Goal: Task Accomplishment & Management: Manage account settings

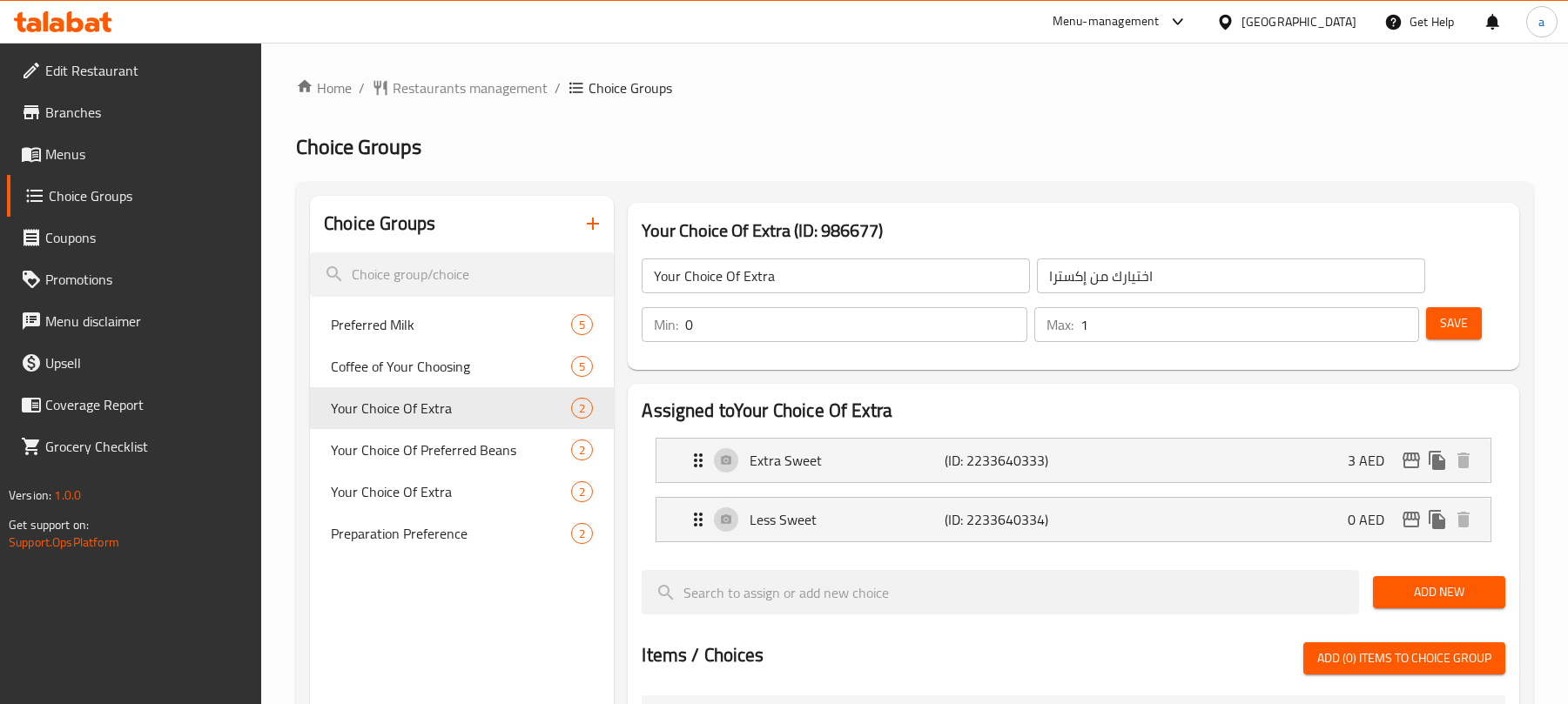
scroll to position [115, 0]
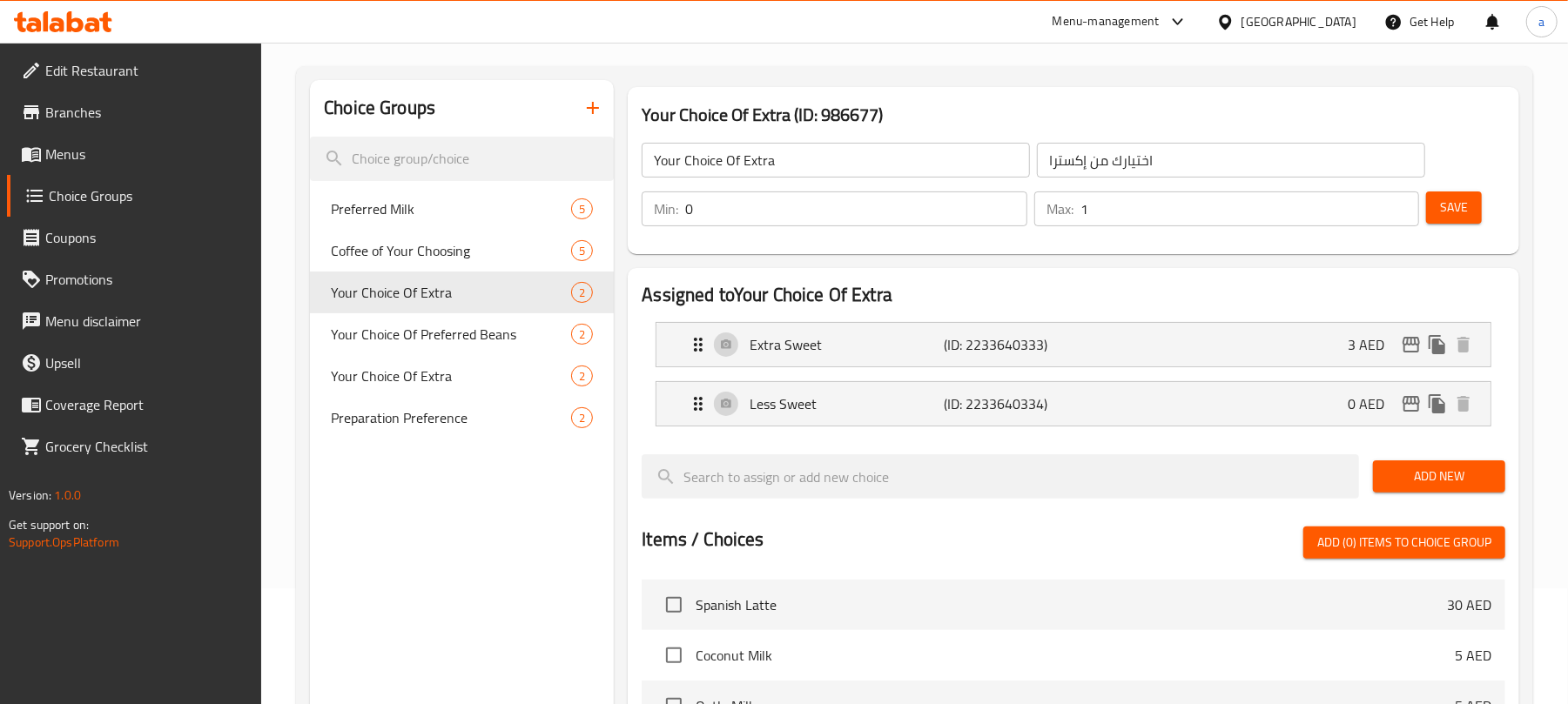
click at [1270, 19] on div "[GEOGRAPHIC_DATA]" at bounding box center [1299, 21] width 115 height 19
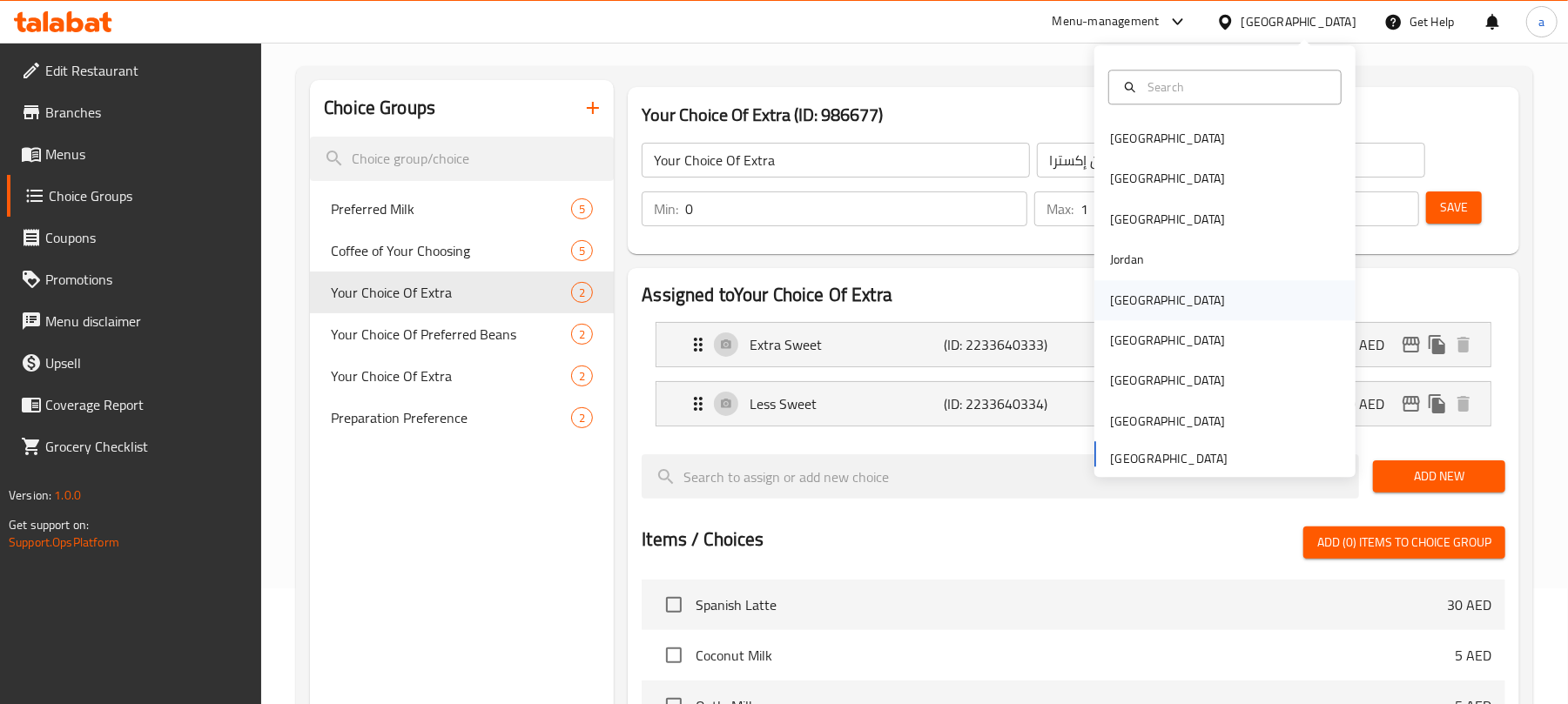
click at [1143, 310] on div "[GEOGRAPHIC_DATA]" at bounding box center [1224, 299] width 261 height 40
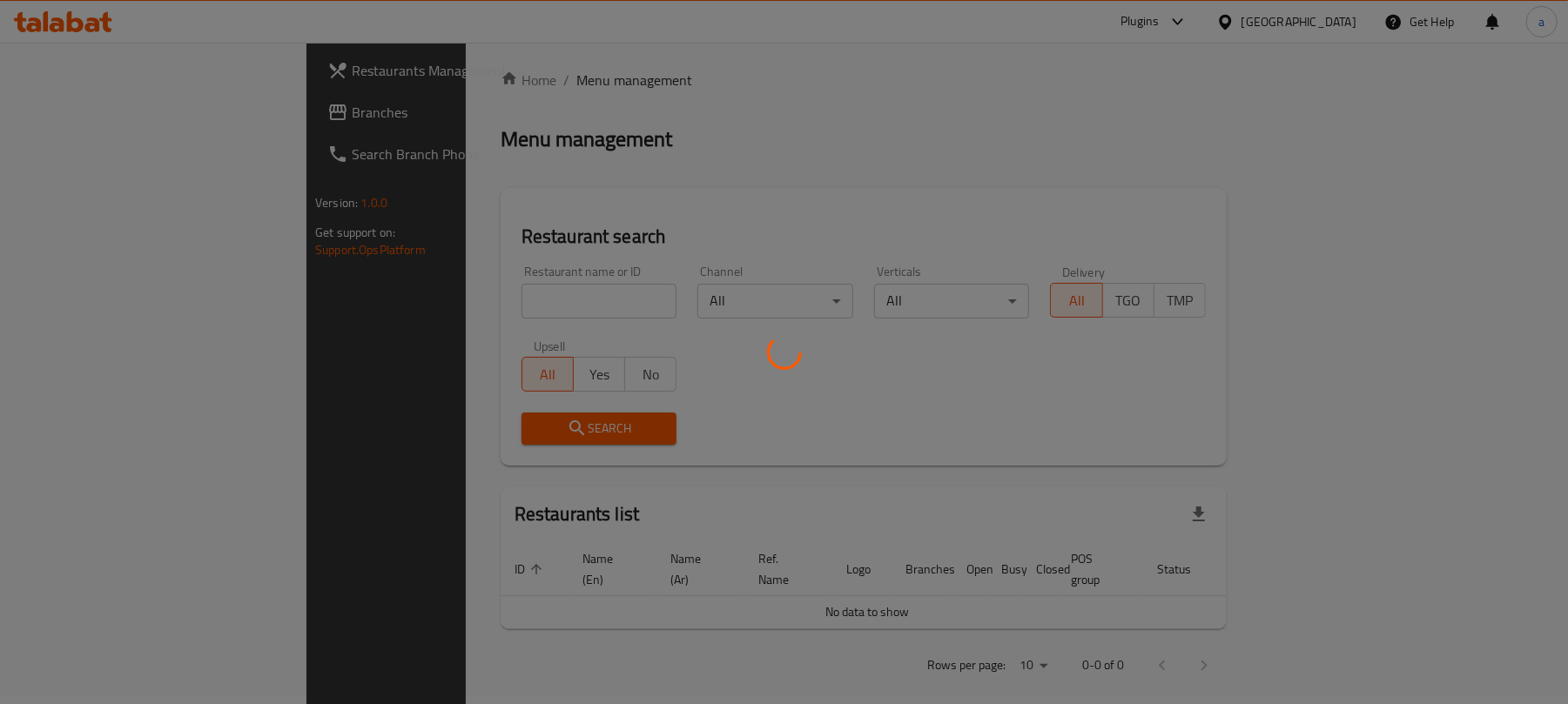
scroll to position [115, 0]
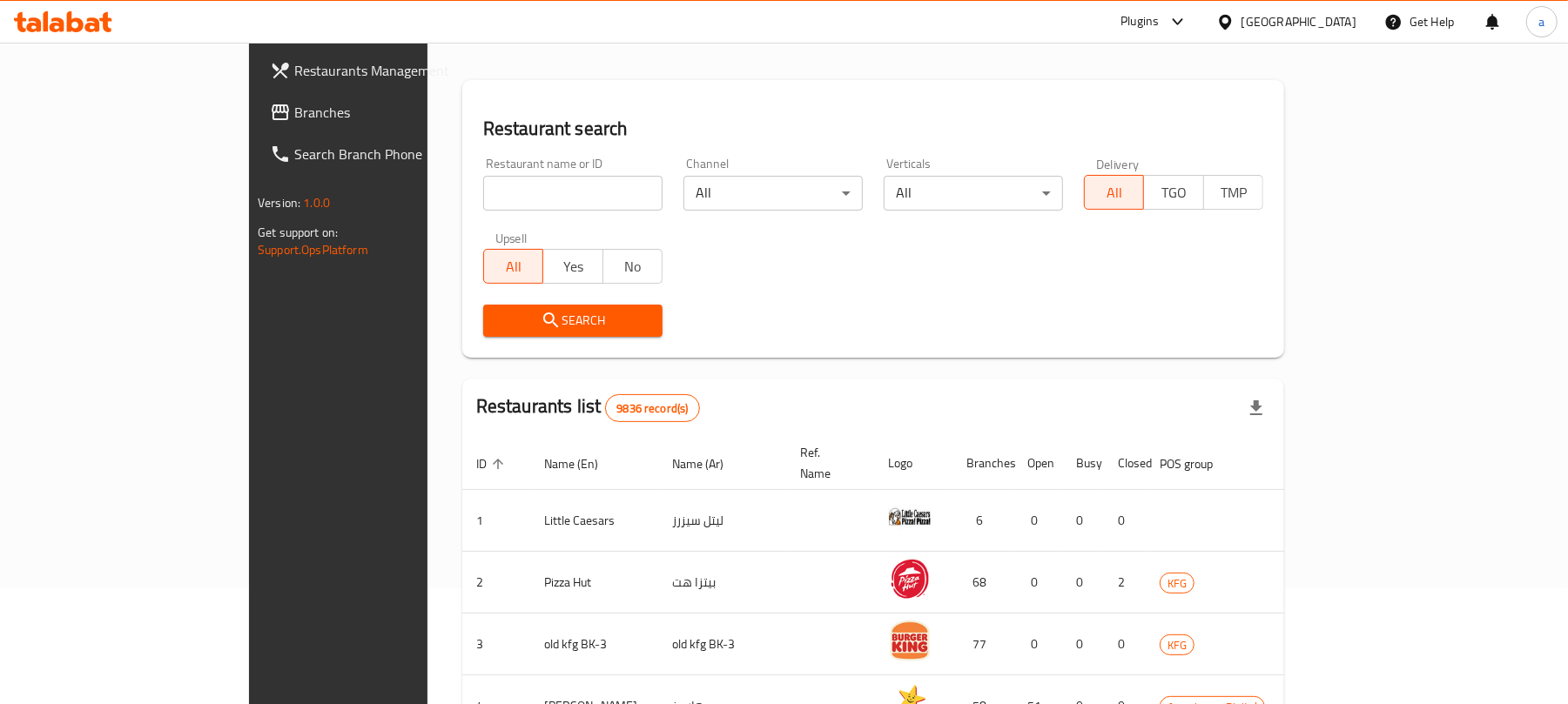
click at [294, 110] on span "Branches" at bounding box center [395, 112] width 203 height 21
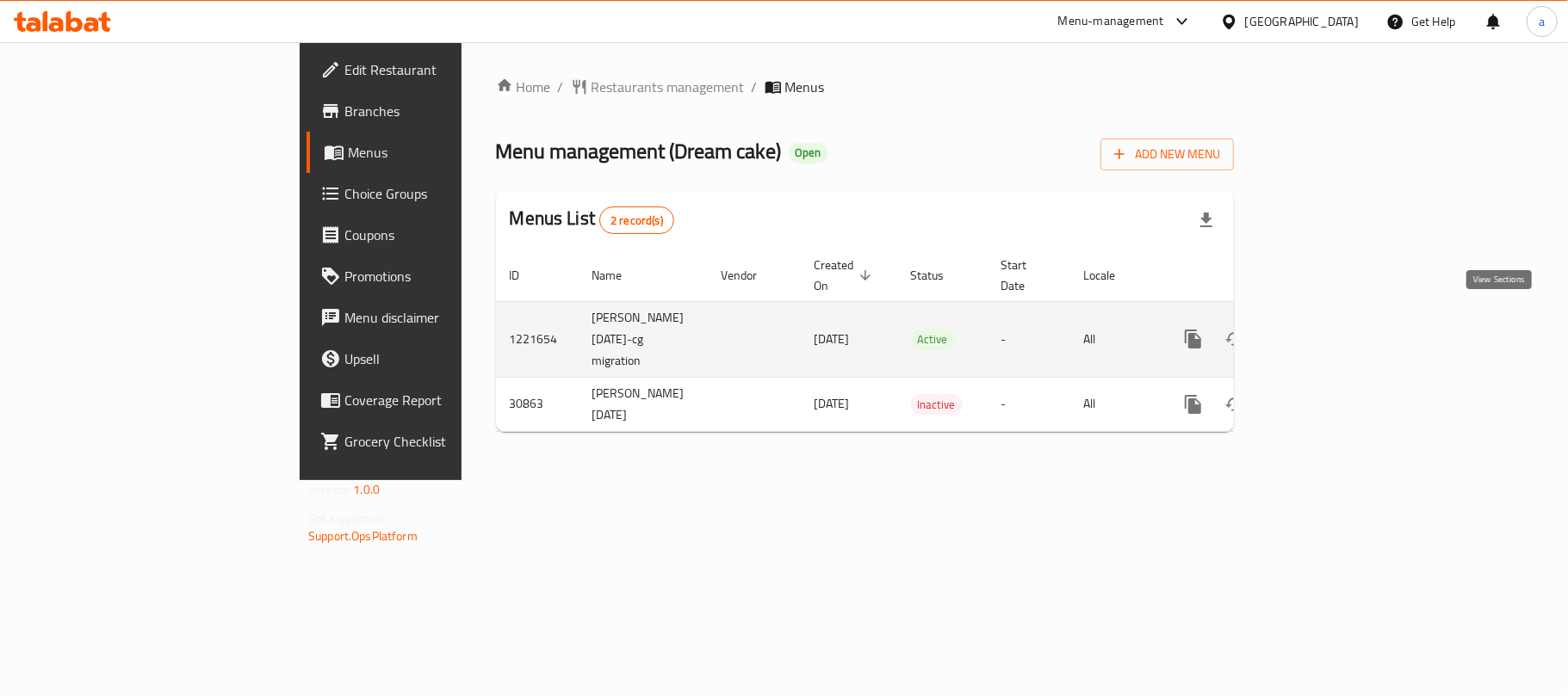
click at [1328, 329] on icon "enhanced table" at bounding box center [1317, 339] width 21 height 21
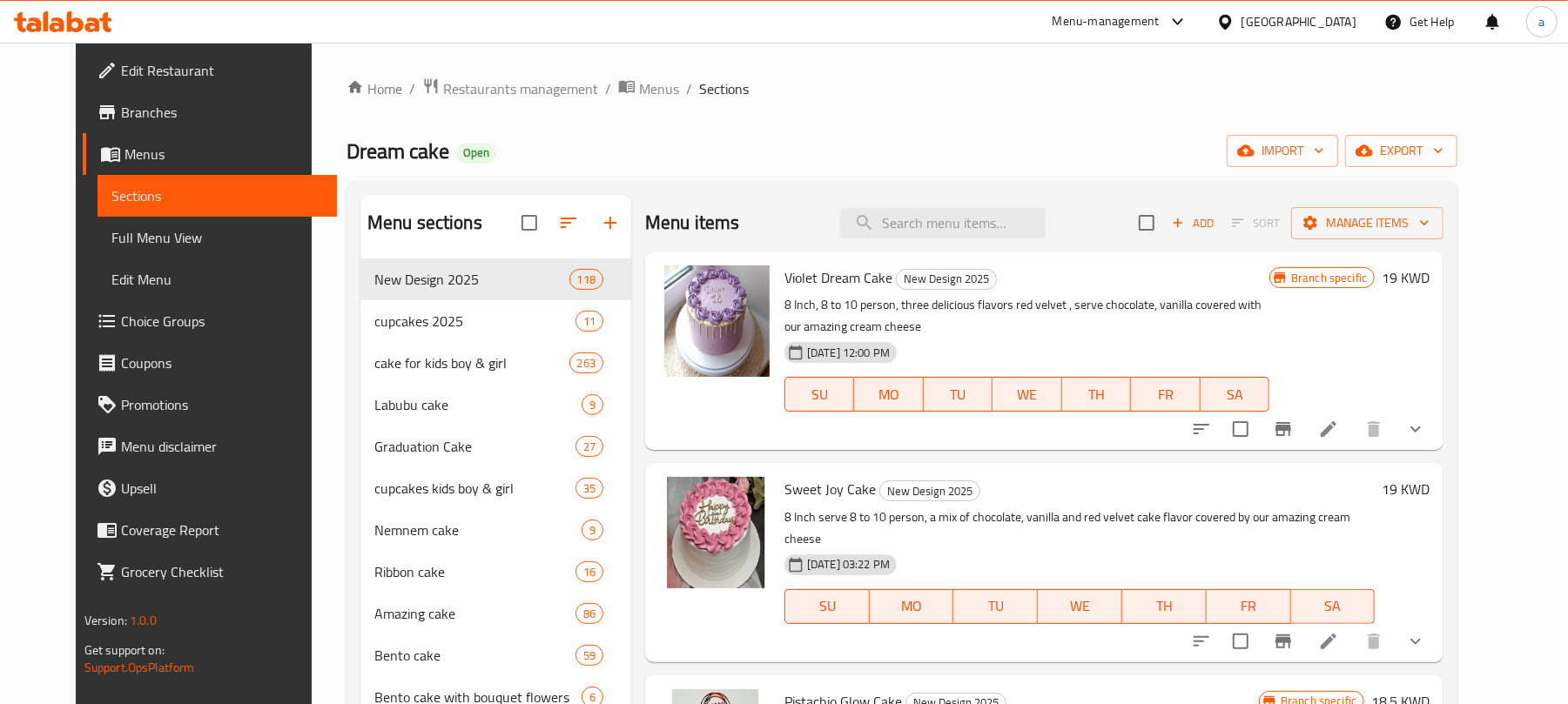
click at [133, 322] on span "Choice Groups" at bounding box center [223, 321] width 203 height 21
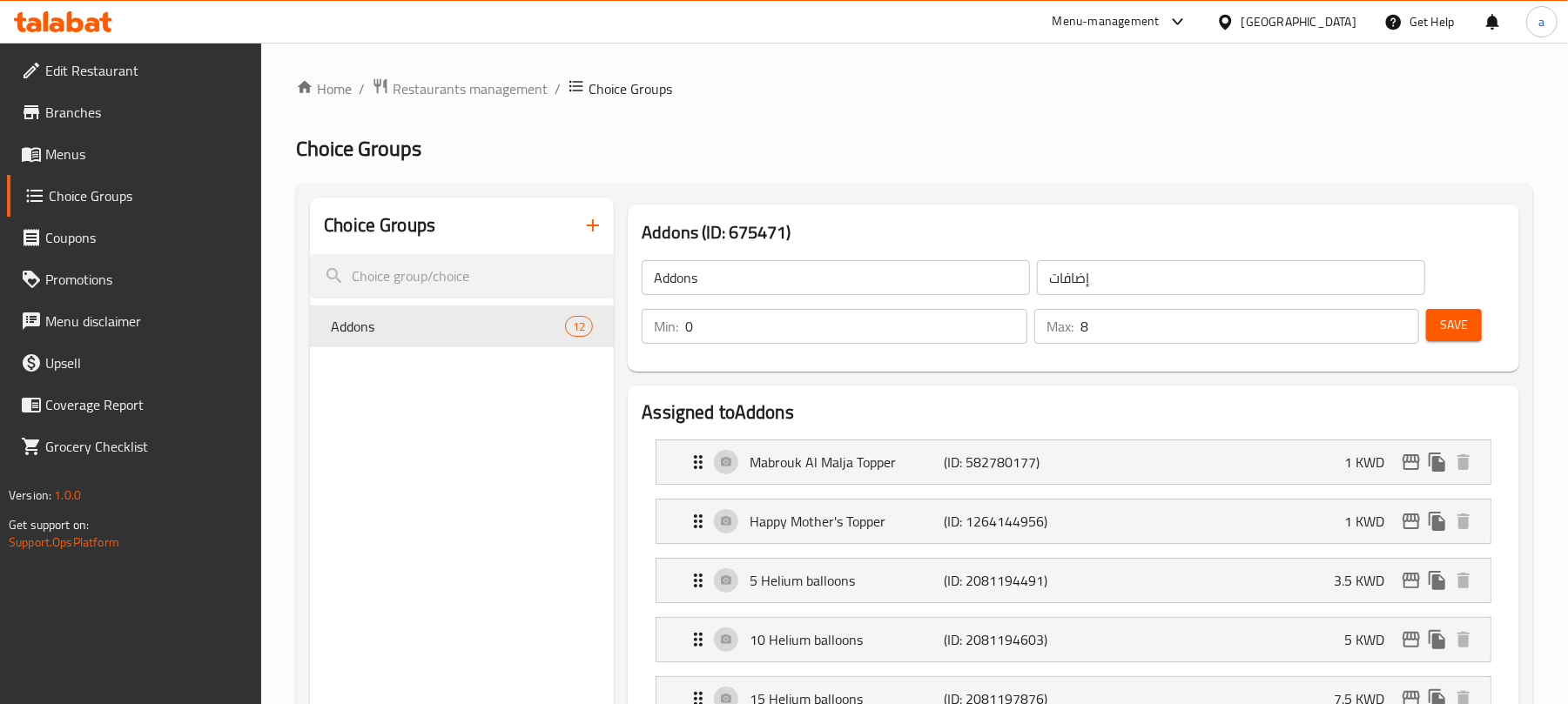
click at [503, 327] on span "Addons" at bounding box center [447, 326] width 234 height 21
click at [439, 331] on span "Addons" at bounding box center [447, 326] width 234 height 21
click at [1348, 30] on div "Kuwait" at bounding box center [1299, 21] width 115 height 19
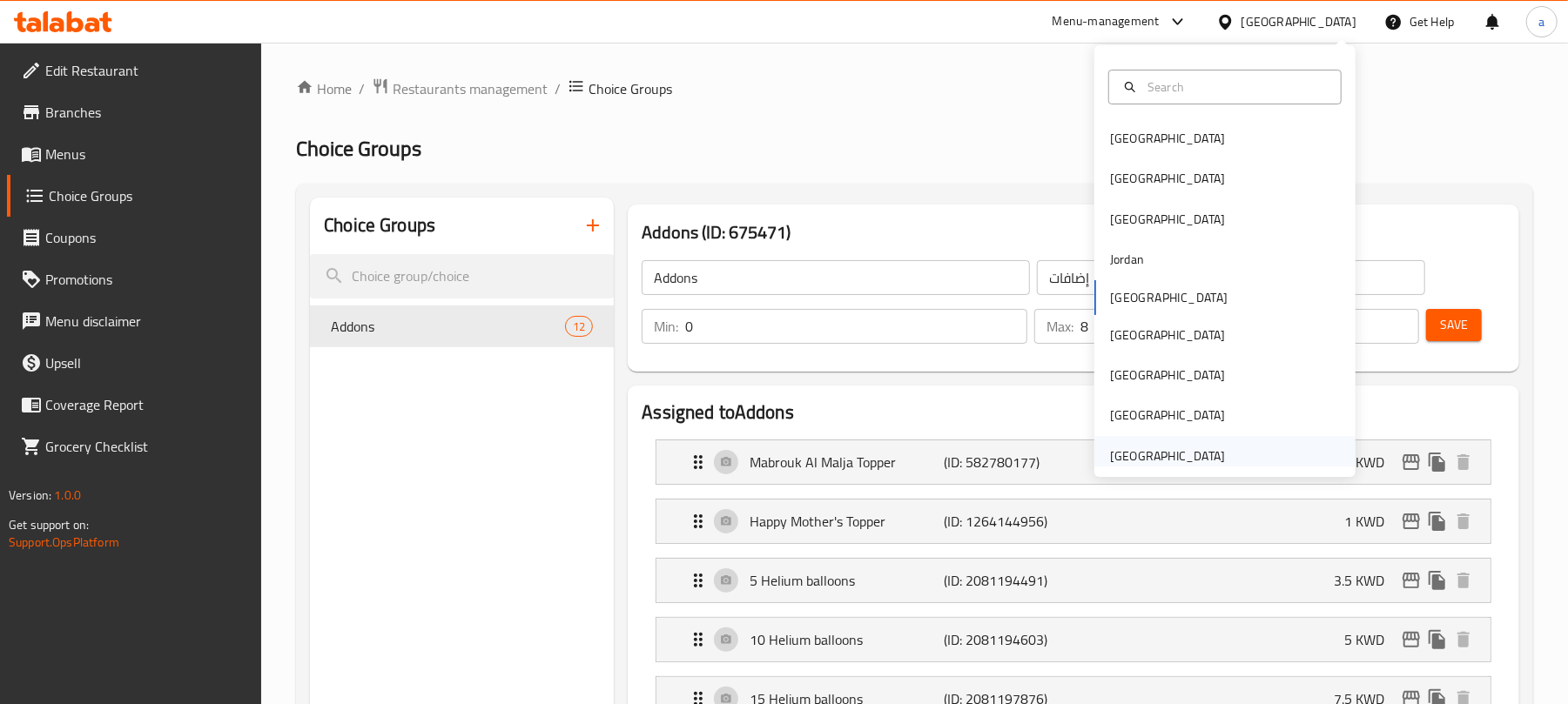
click at [1152, 443] on div "[GEOGRAPHIC_DATA]" at bounding box center [1167, 455] width 143 height 40
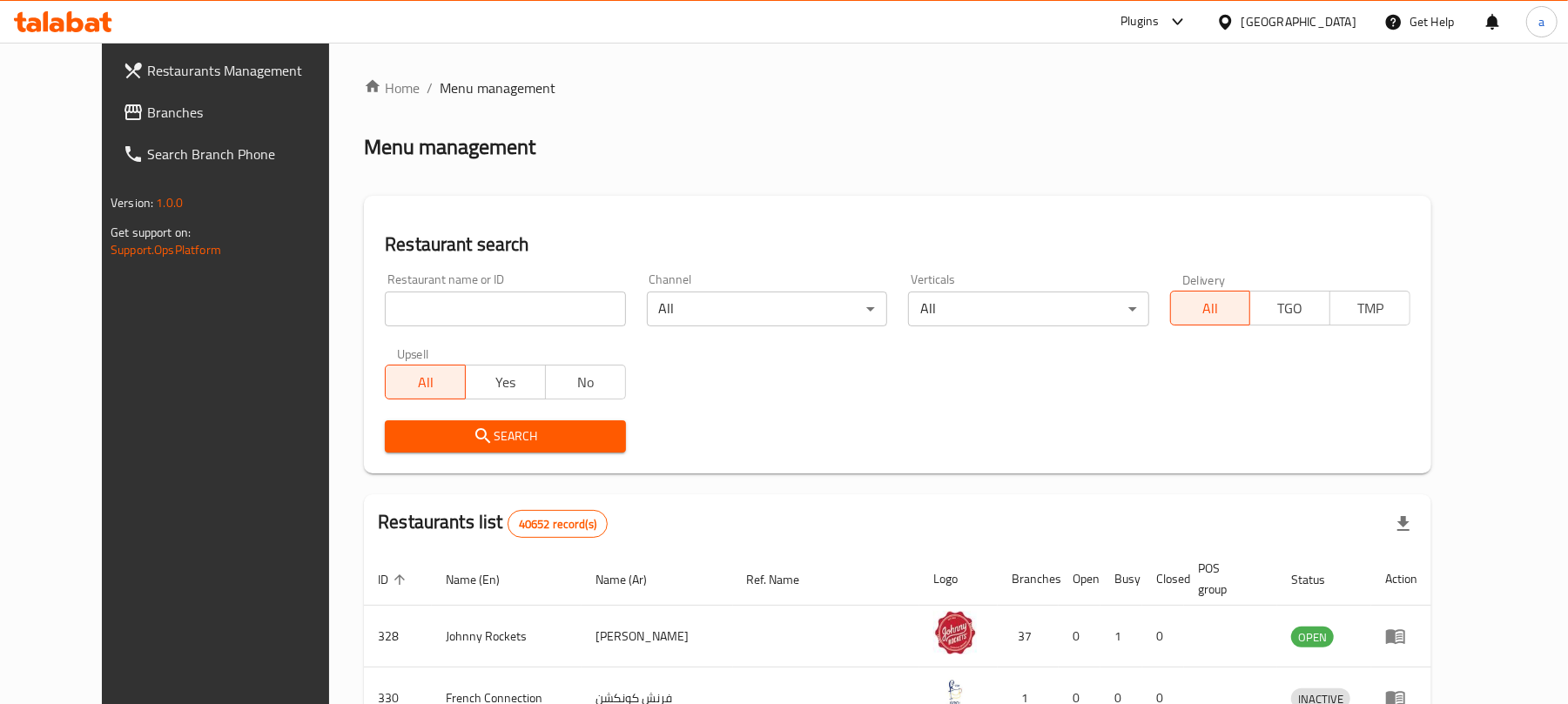
click at [147, 108] on span "Branches" at bounding box center [249, 112] width 203 height 21
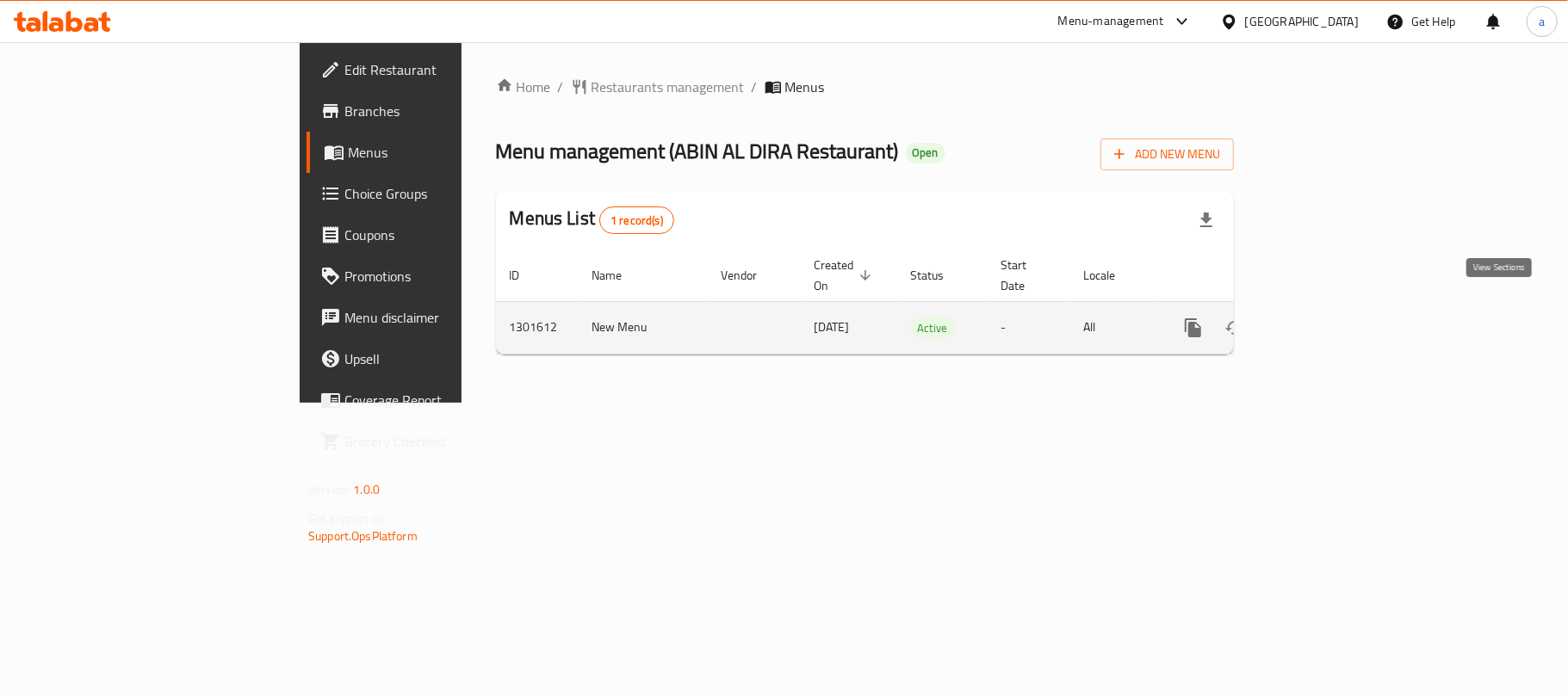
click at [1325, 320] on icon "enhanced table" at bounding box center [1317, 327] width 16 height 16
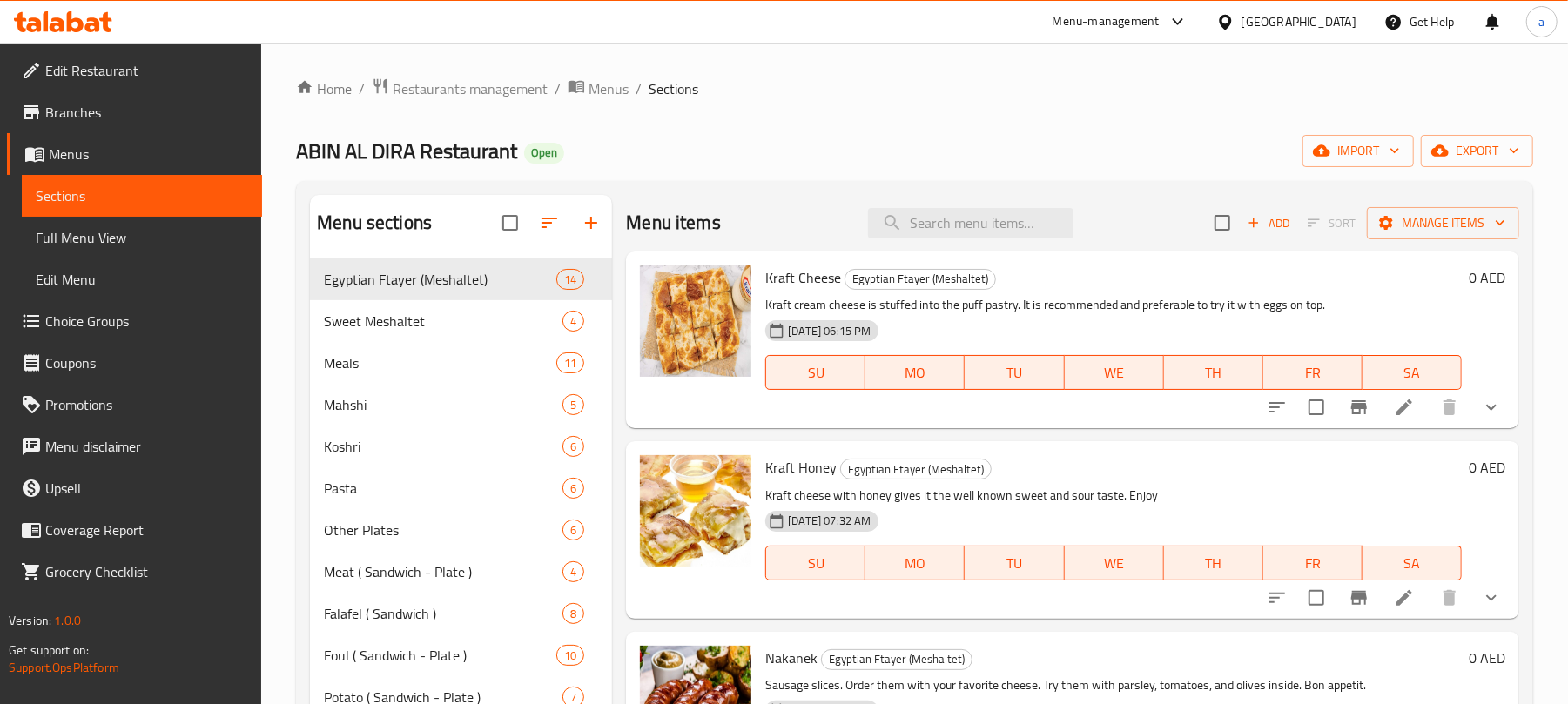
click at [129, 325] on span "Choice Groups" at bounding box center [147, 321] width 203 height 21
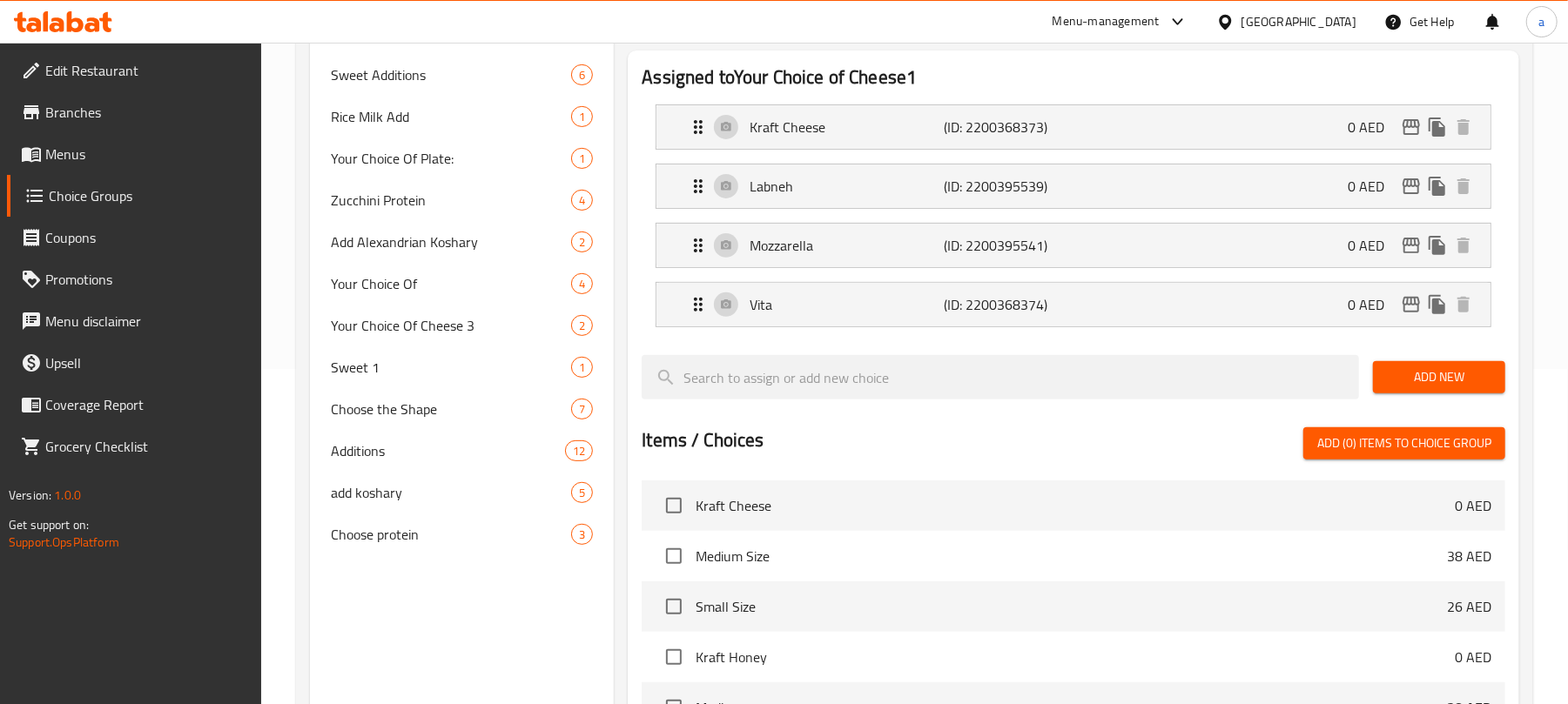
scroll to position [348, 0]
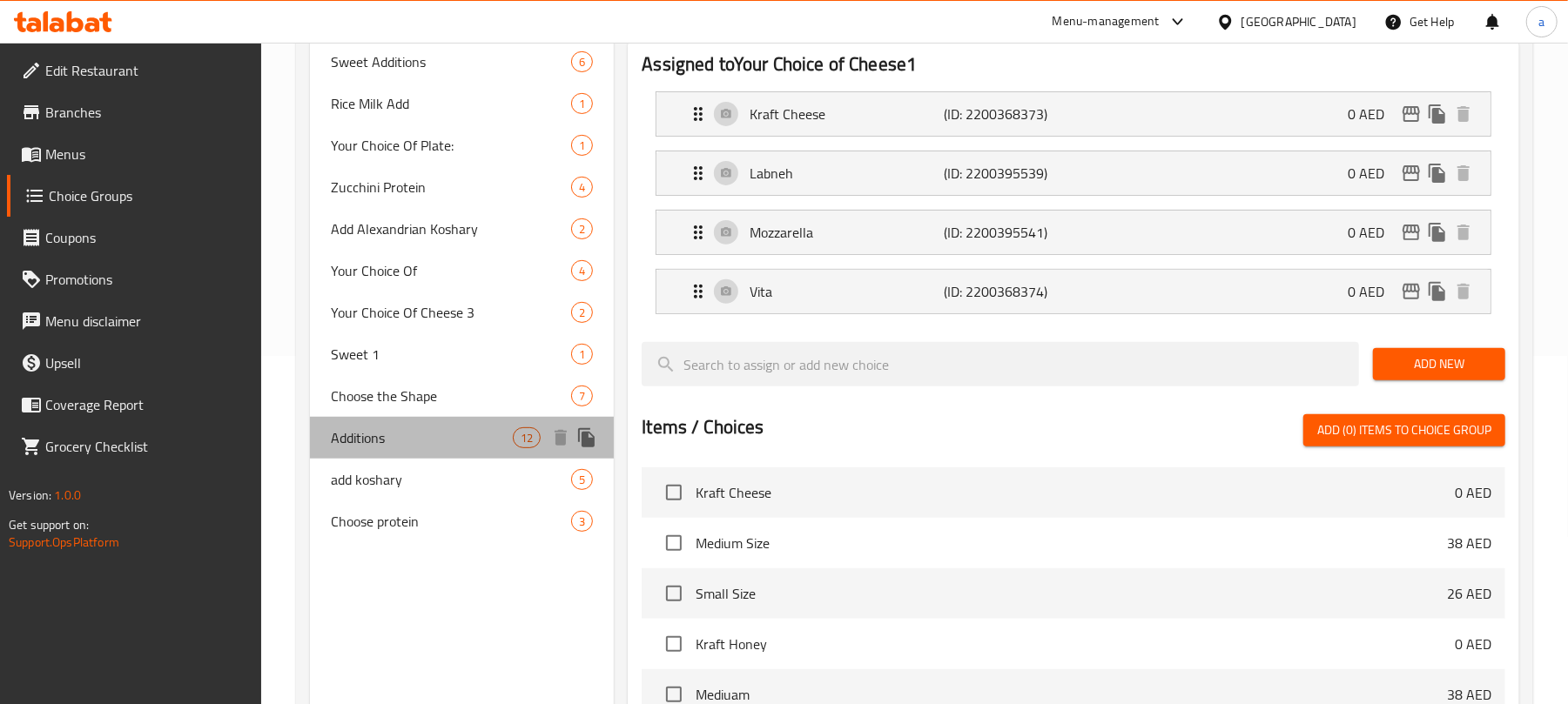
click at [398, 443] on span "Additions" at bounding box center [421, 438] width 182 height 21
type input "Additions"
type input "اضافات"
type input "0"
type input "4"
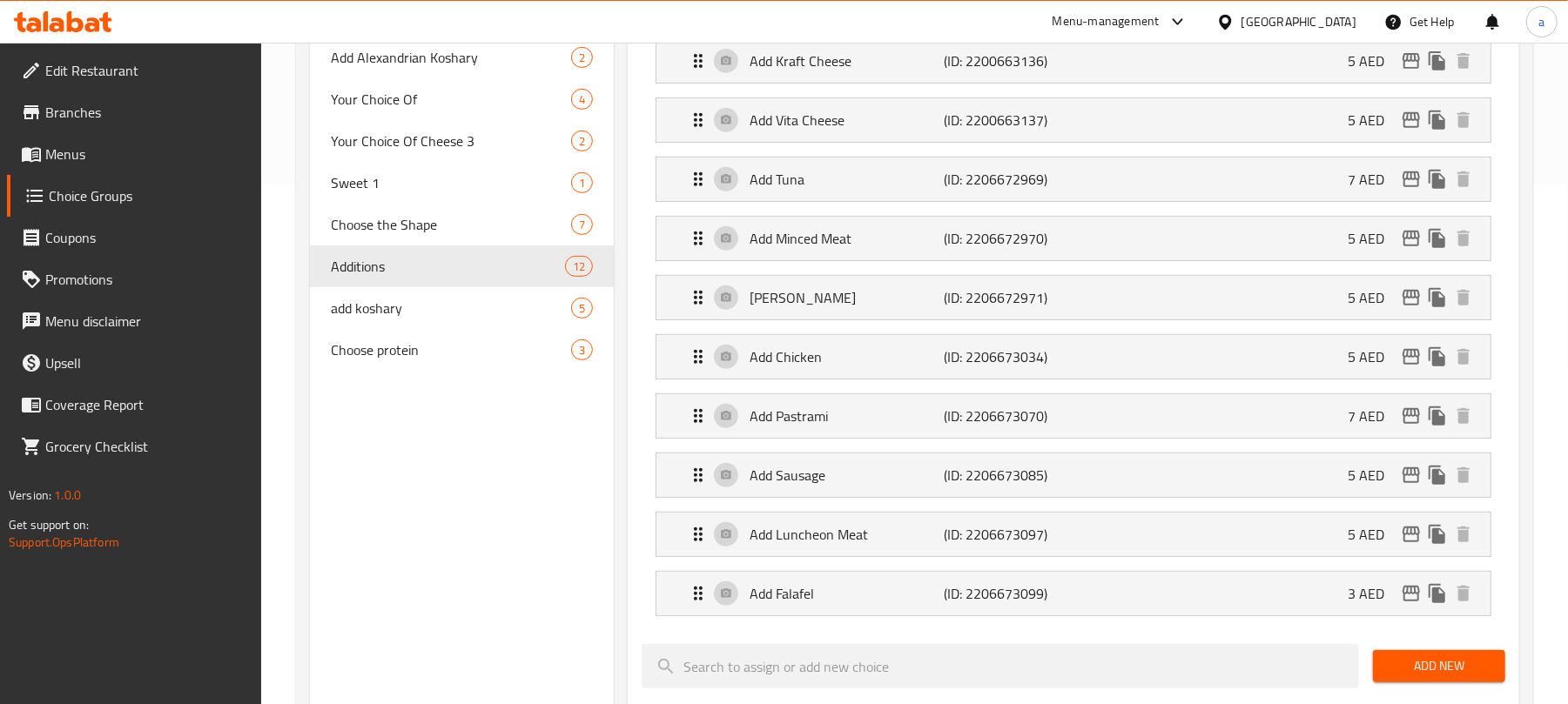
scroll to position [464, 0]
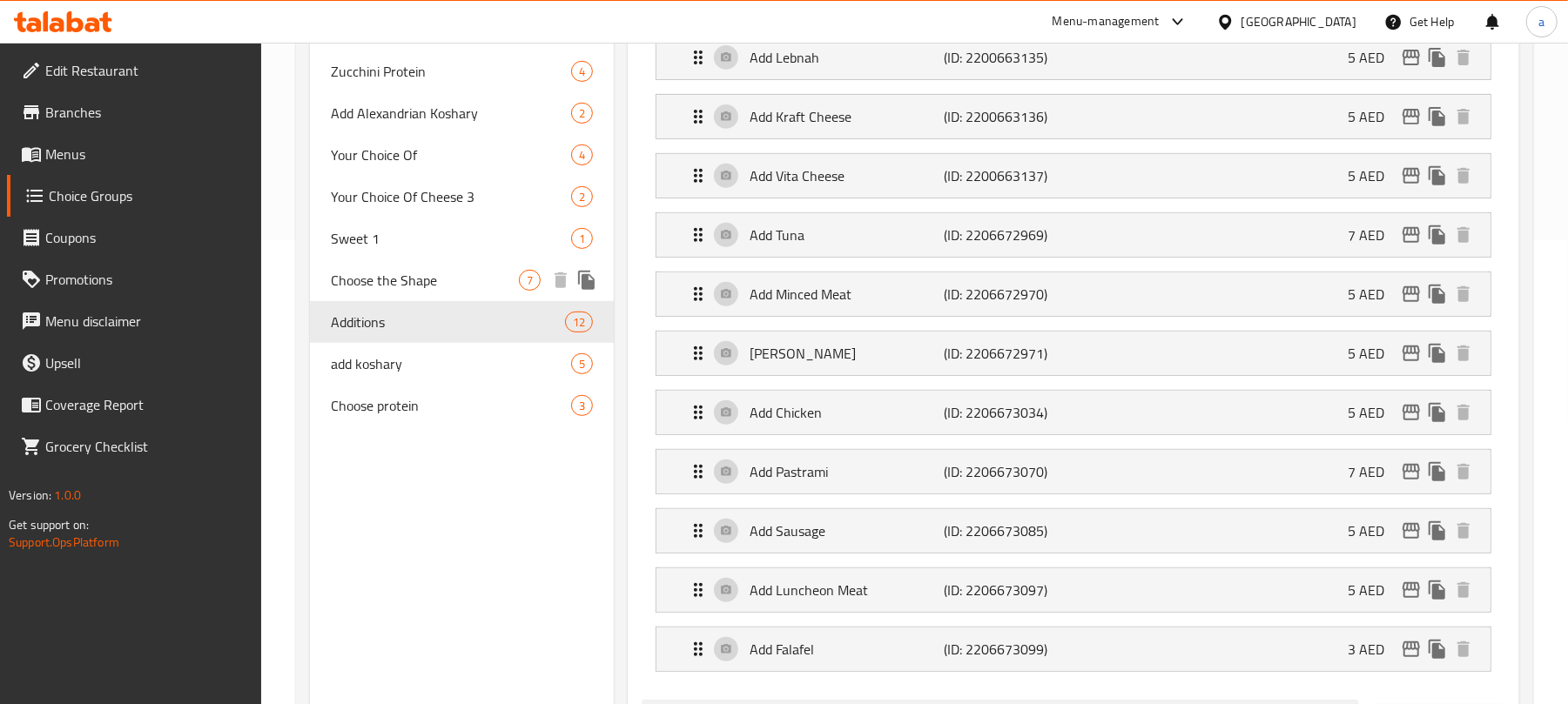
click at [383, 278] on span "Choose the Shape" at bounding box center [425, 280] width 188 height 21
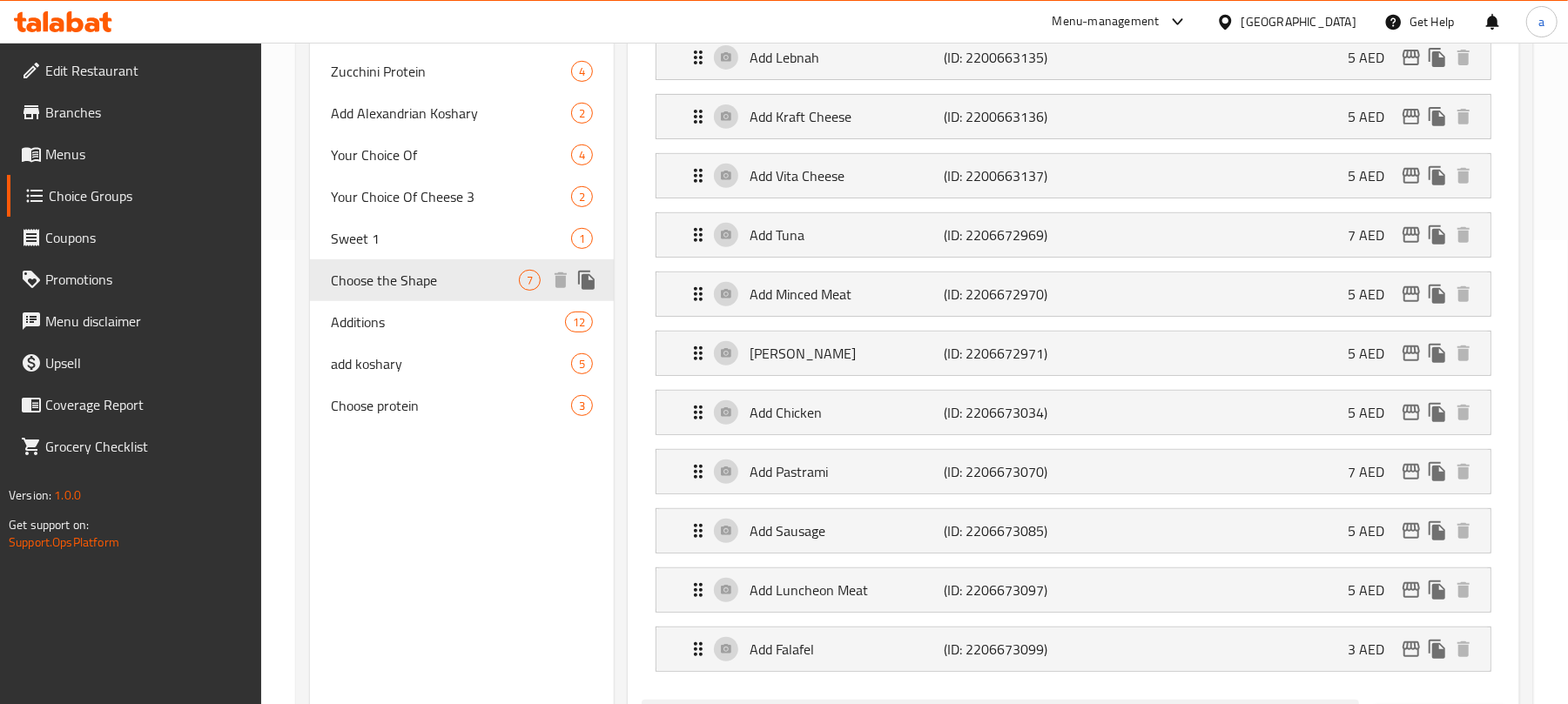
type input "Choose the Shape"
type input "اختر الشكل"
type input "1"
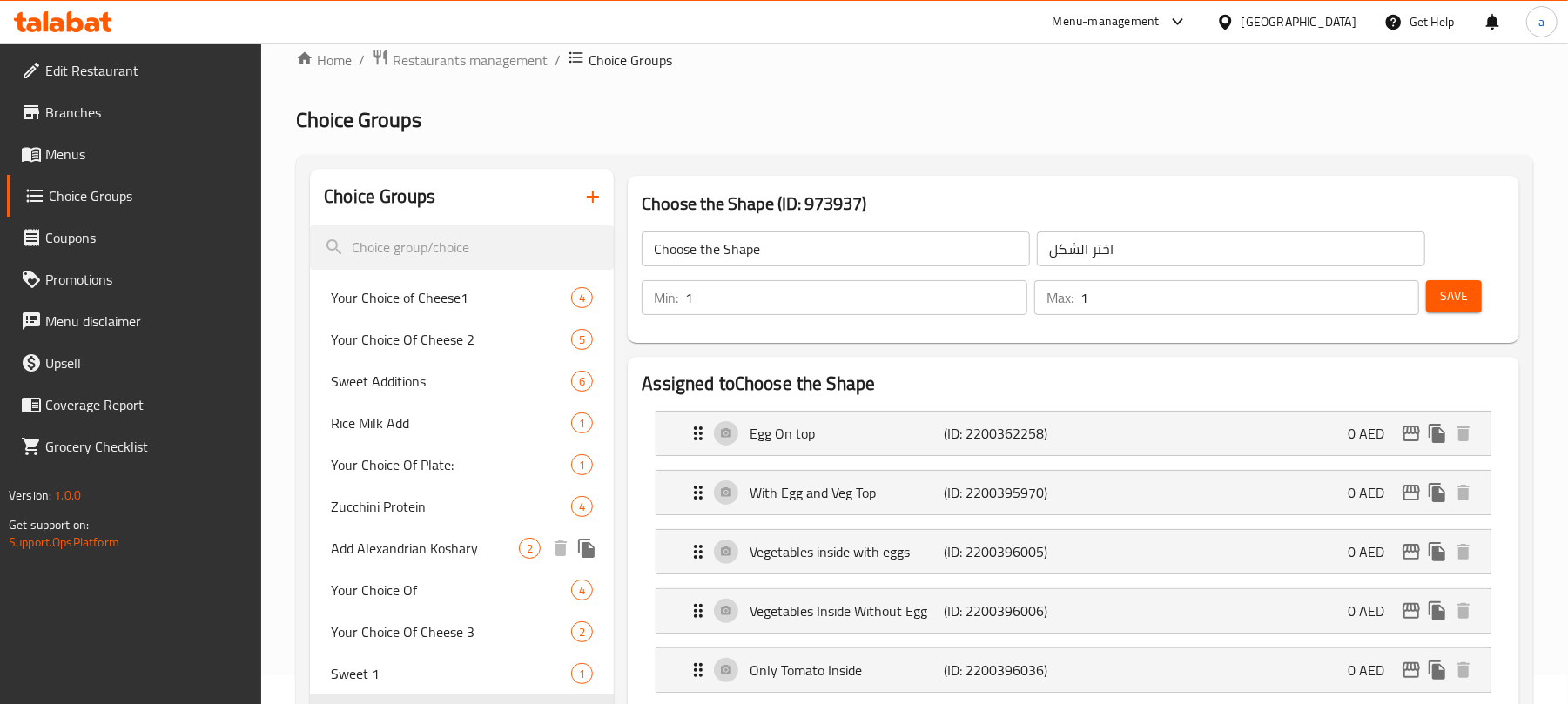
scroll to position [115, 0]
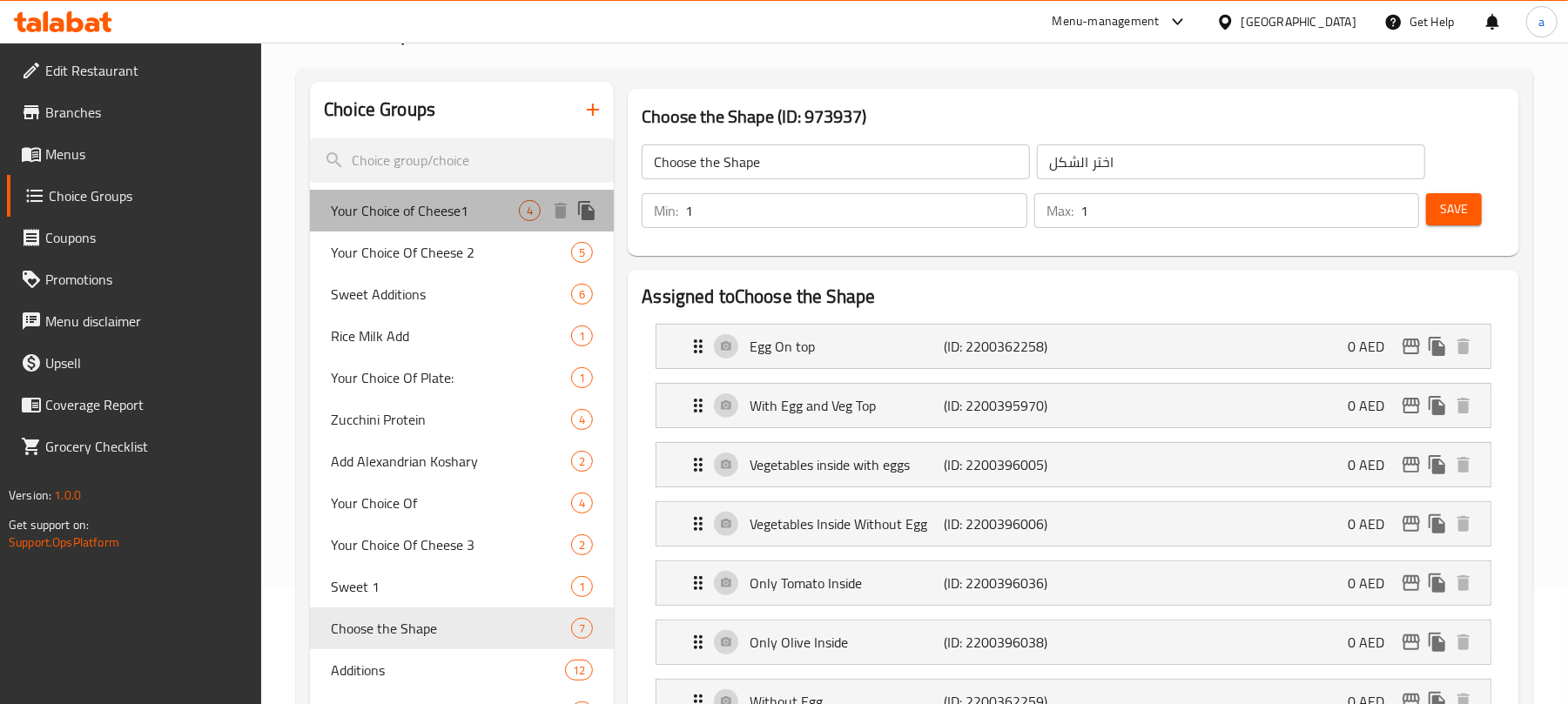
click at [397, 209] on span "Your Choice of Cheese1" at bounding box center [425, 211] width 188 height 21
type input "Your Choice of Cheese1"
type input "اختيارك من نوع جبنه1"
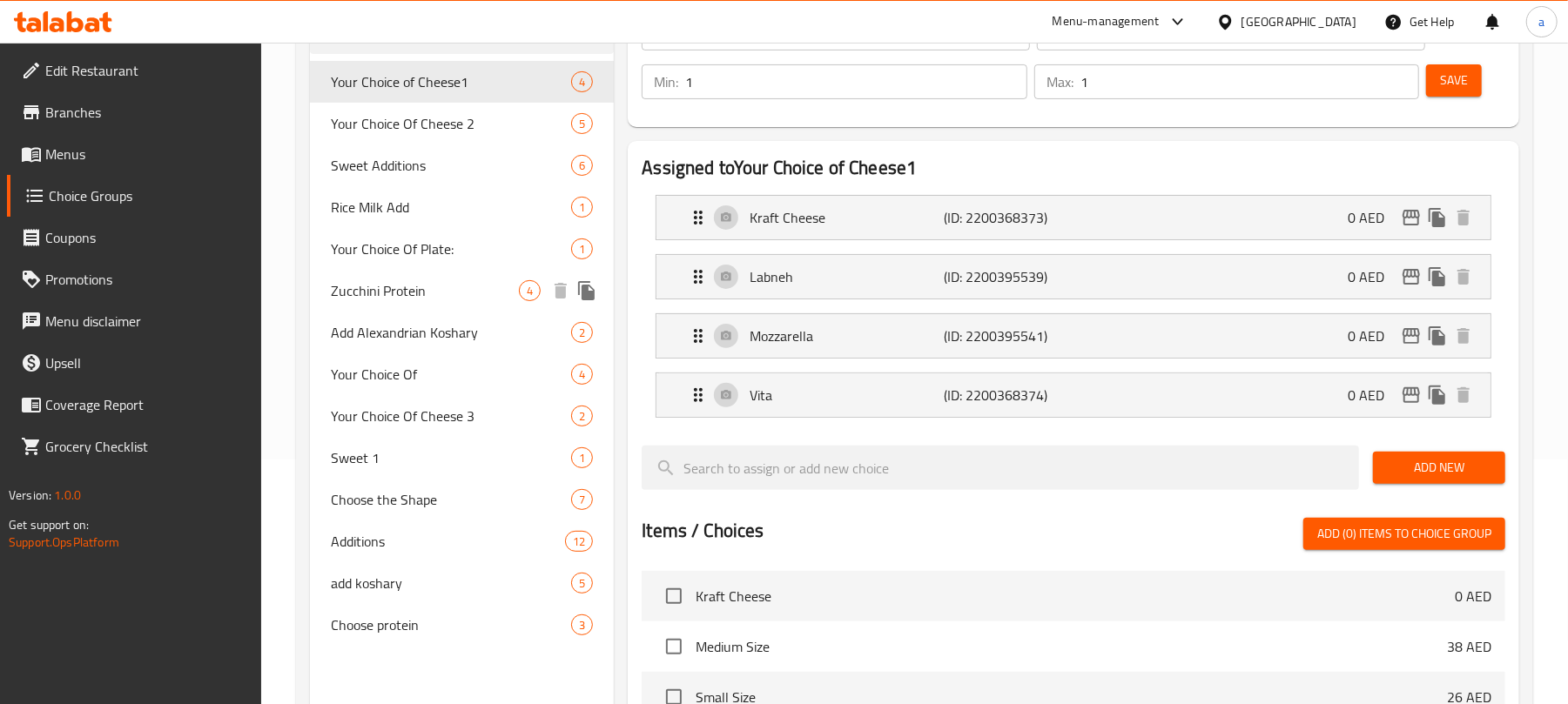
scroll to position [464, 0]
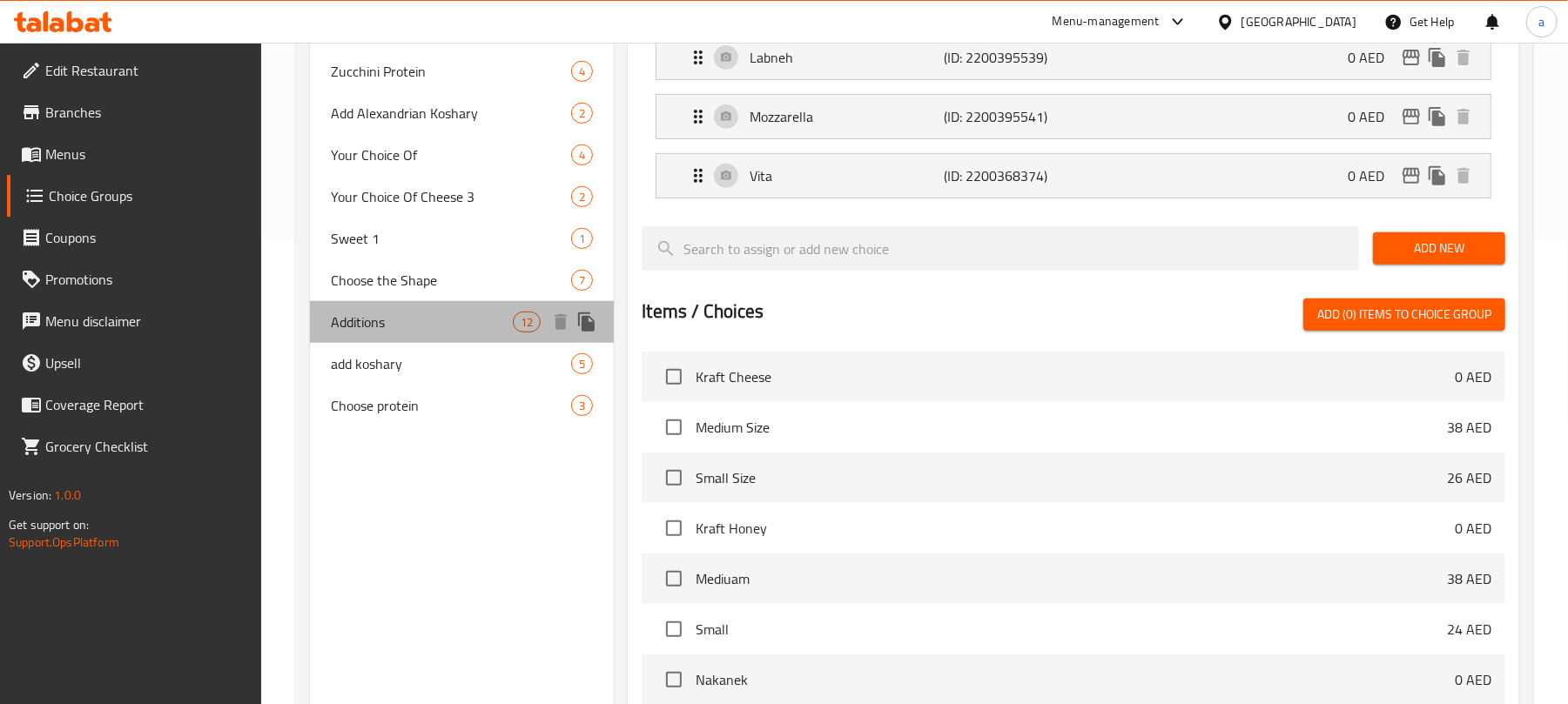
click at [401, 325] on span "Additions" at bounding box center [421, 322] width 182 height 21
type input "Additions"
type input "اضافات"
type input "0"
type input "4"
